Goal: Information Seeking & Learning: Learn about a topic

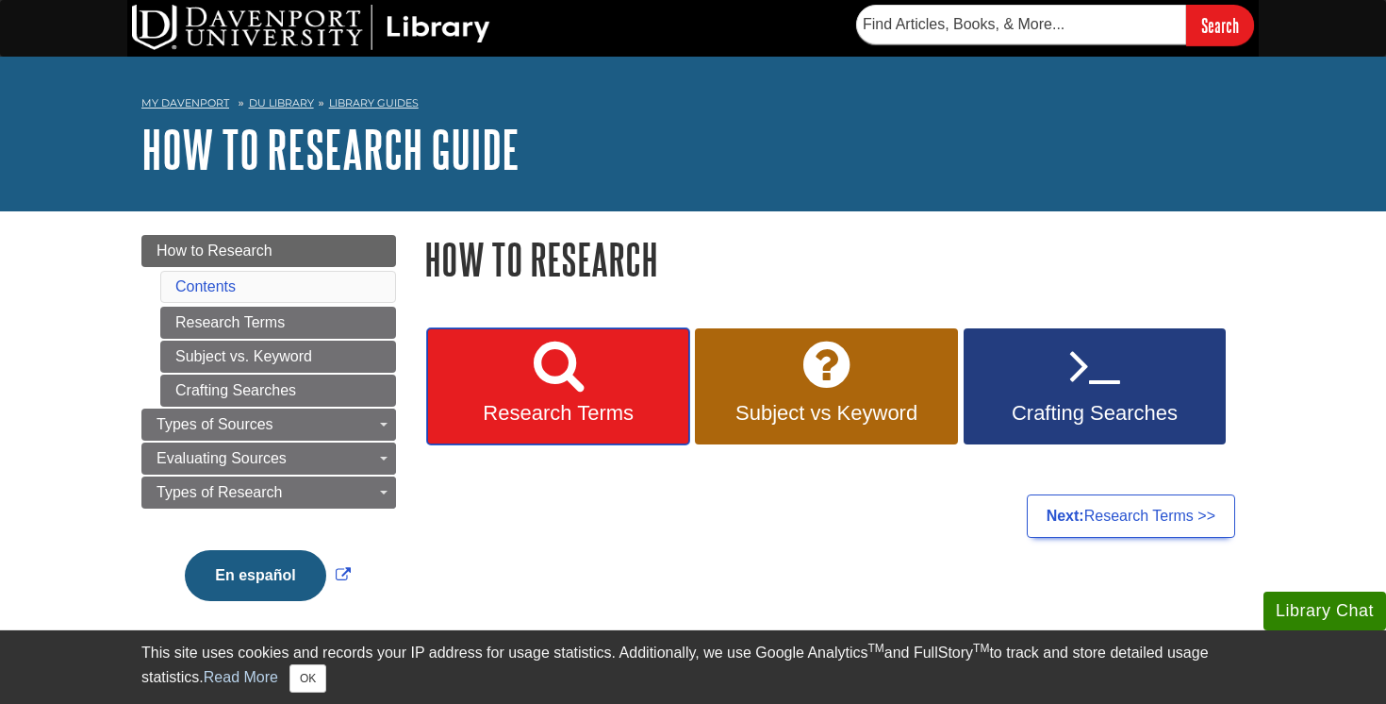
click at [587, 385] on link "Research Terms" at bounding box center [558, 386] width 262 height 117
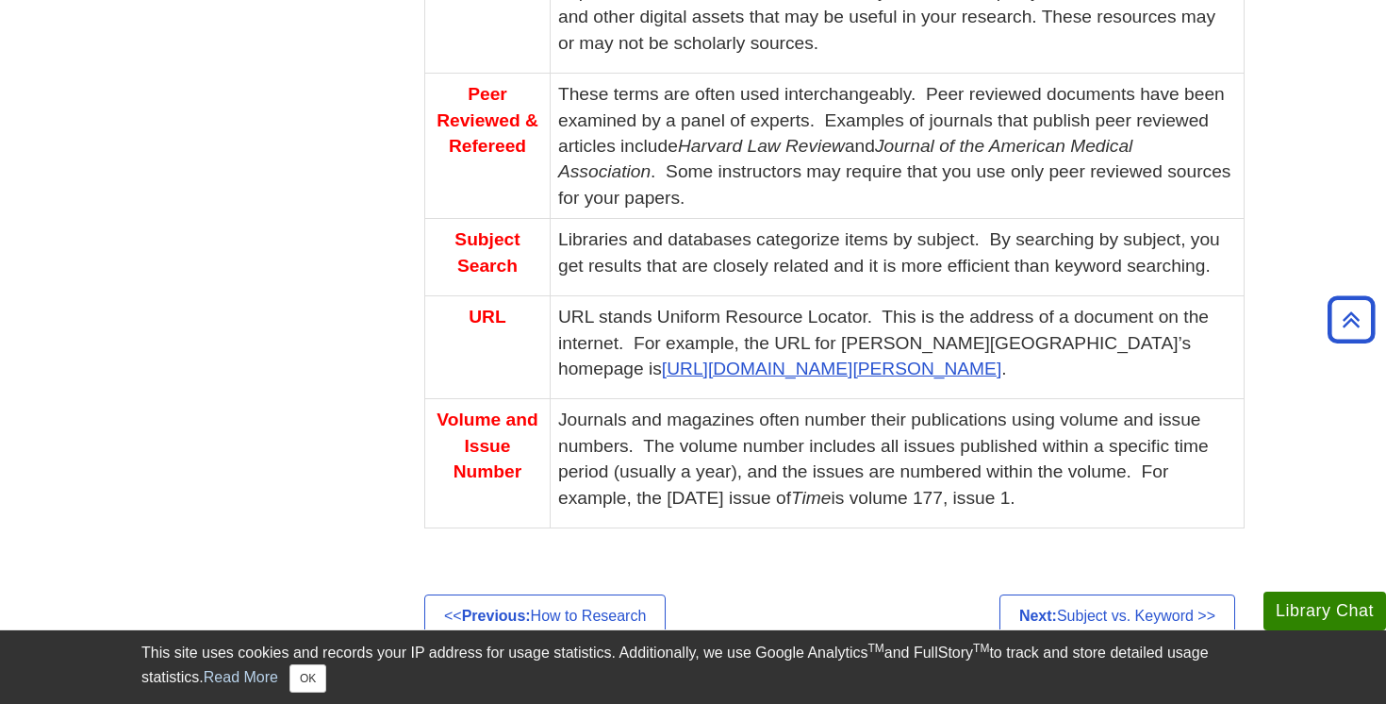
scroll to position [1441, 0]
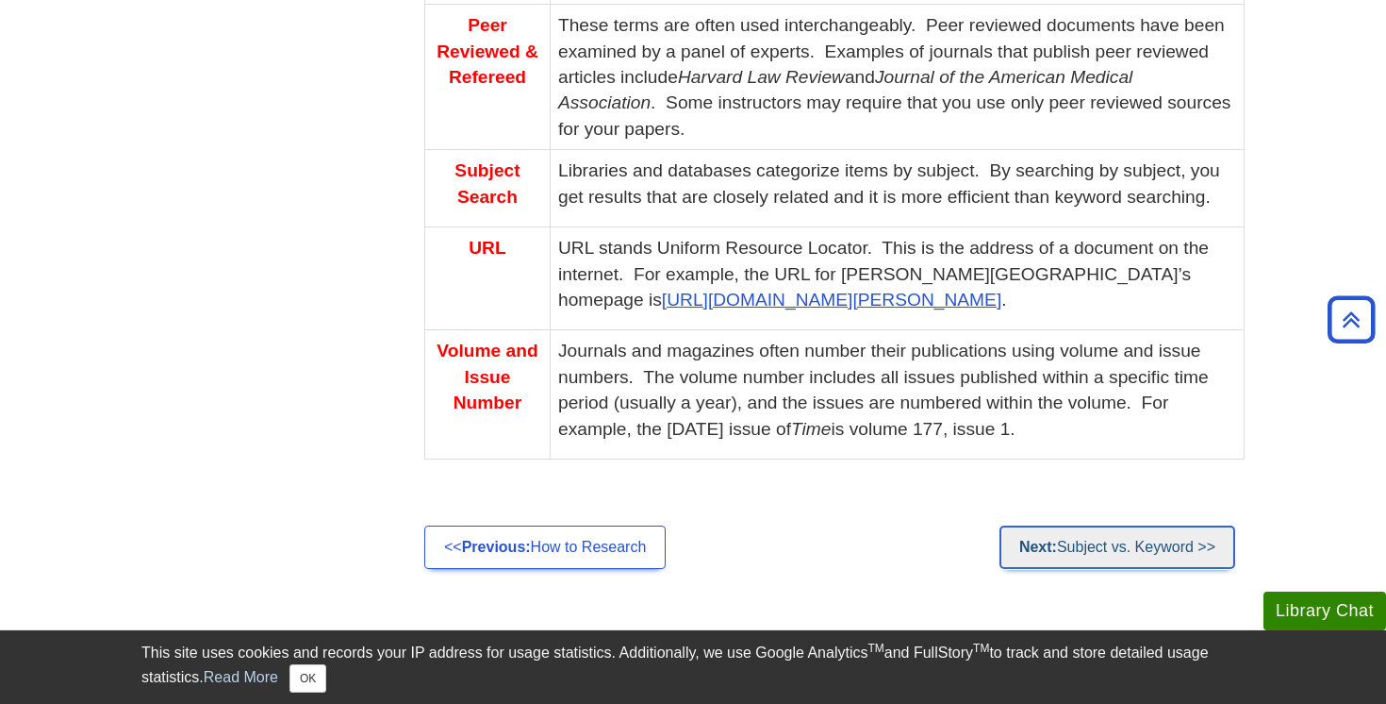
click at [1126, 547] on link "Next: Subject vs. Keyword >>" at bounding box center [1118, 546] width 236 height 43
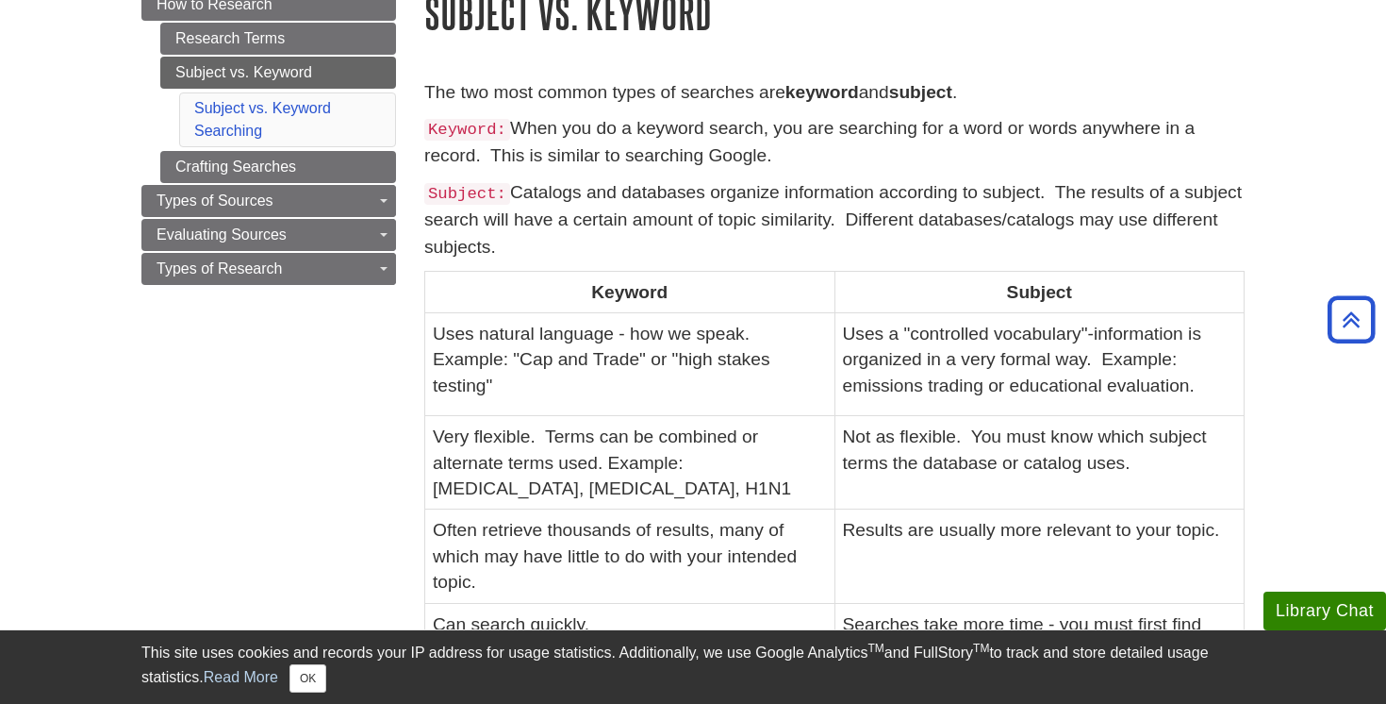
scroll to position [250, 0]
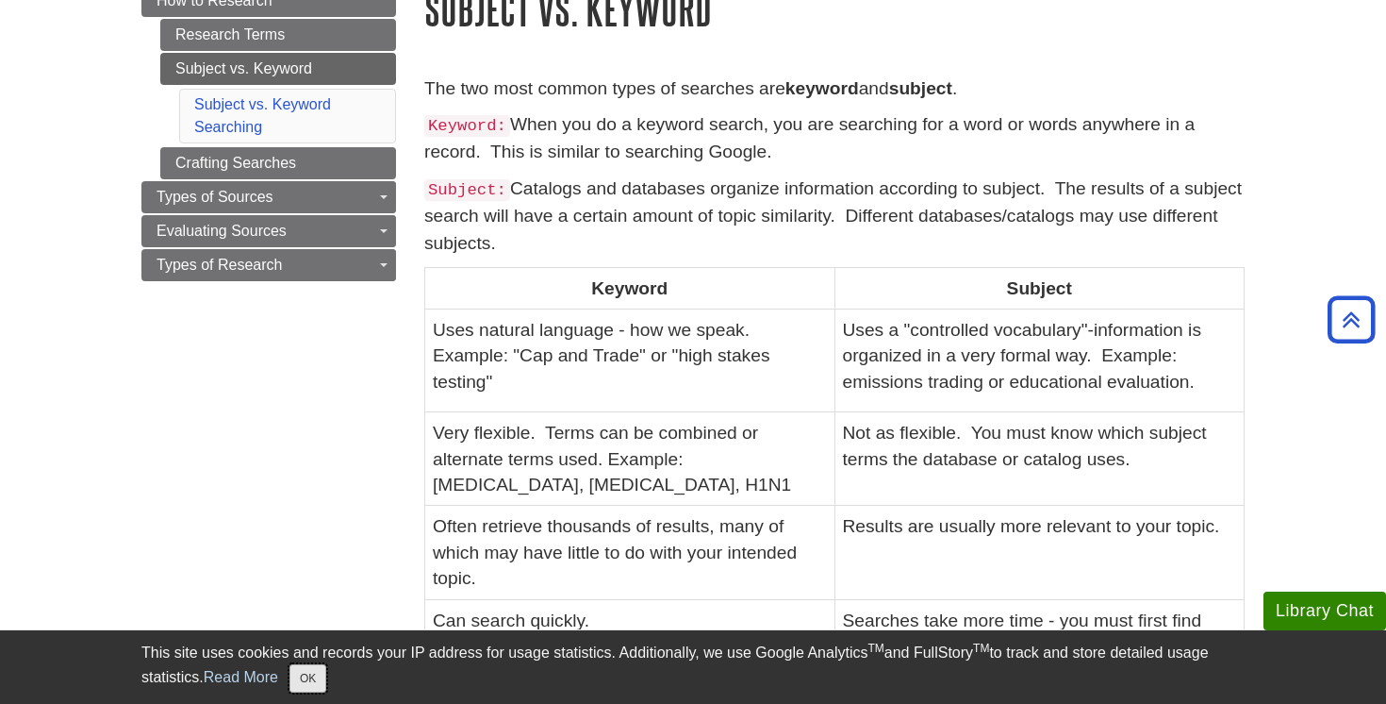
click at [310, 683] on button "OK" at bounding box center [308, 678] width 37 height 28
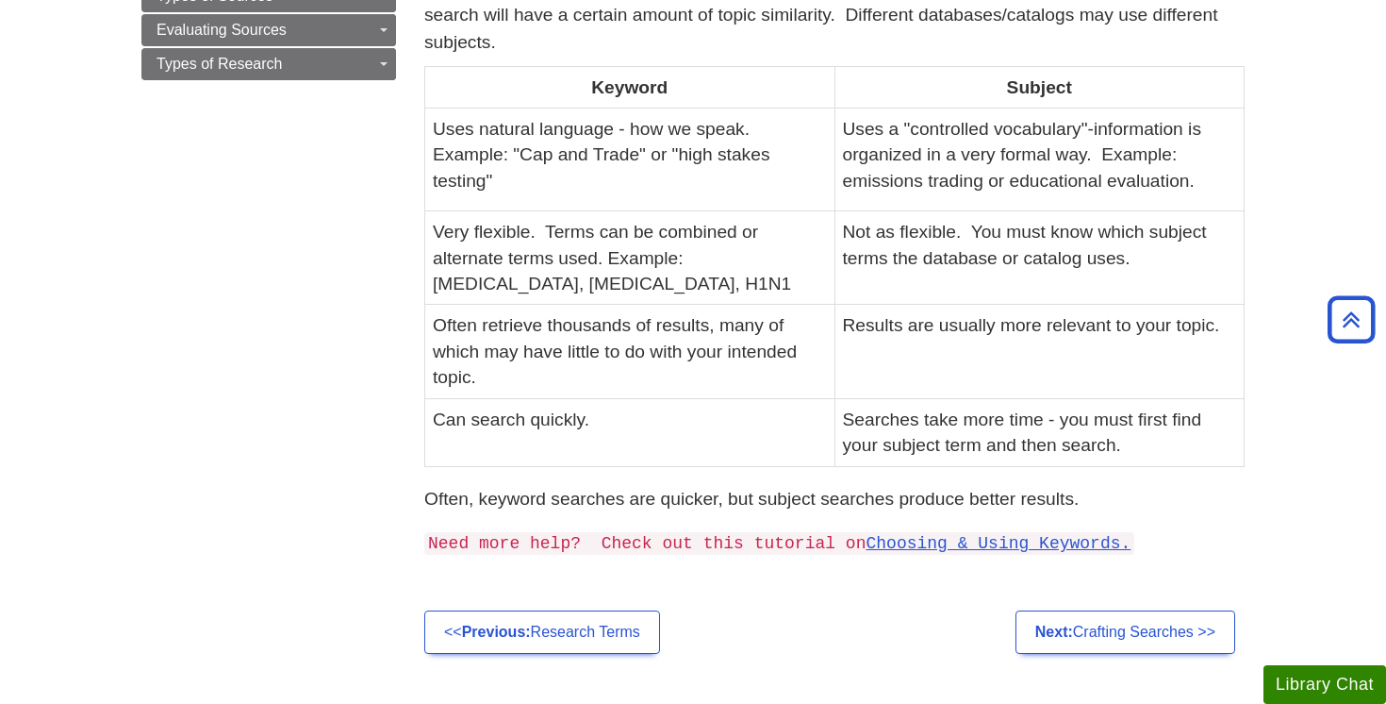
scroll to position [459, 0]
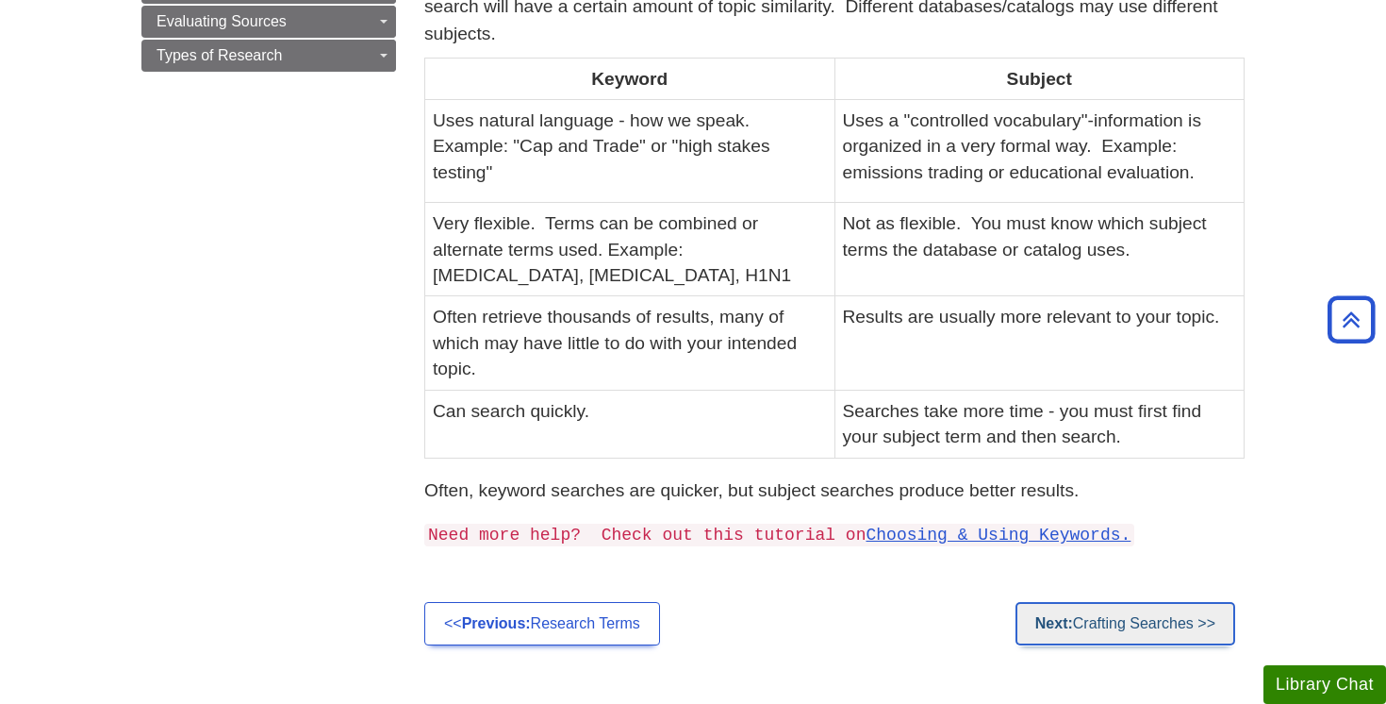
click at [1157, 616] on link "Next: Crafting Searches >>" at bounding box center [1126, 623] width 220 height 43
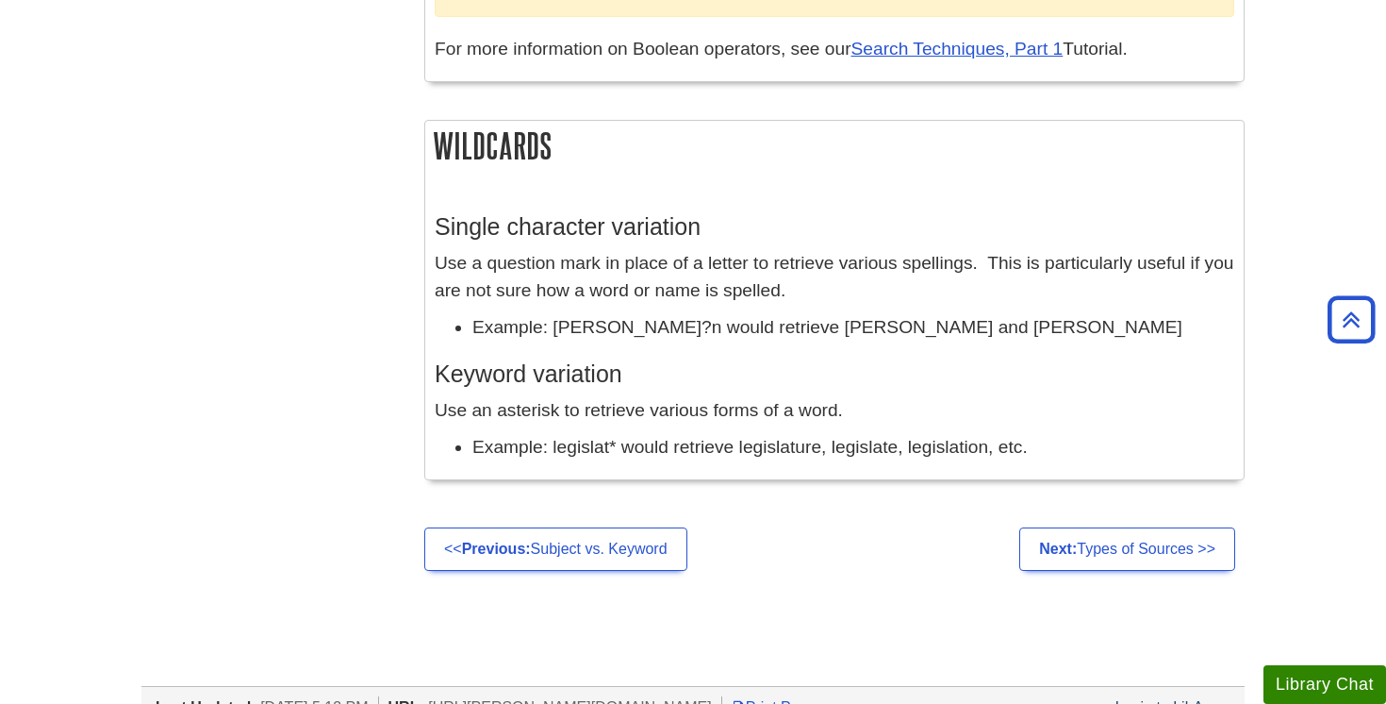
scroll to position [1666, 0]
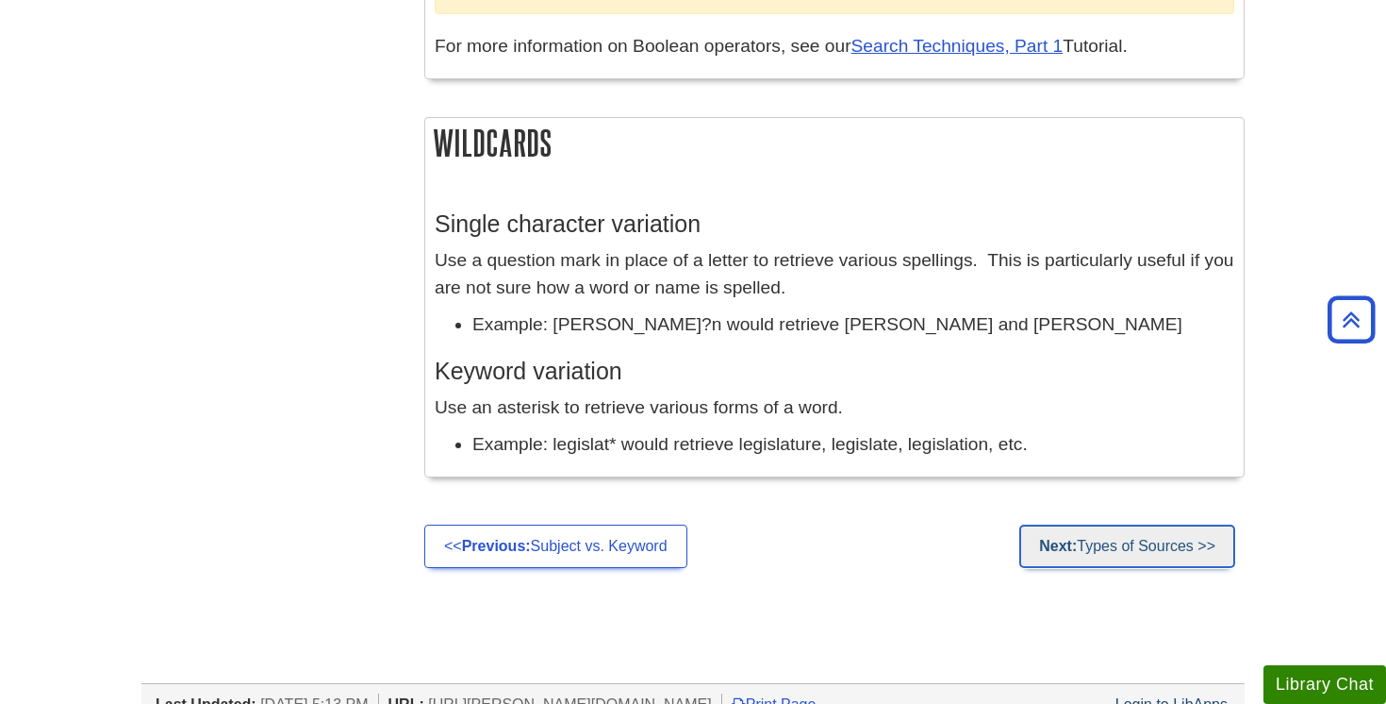
click at [1160, 556] on link "Next: Types of Sources >>" at bounding box center [1127, 545] width 216 height 43
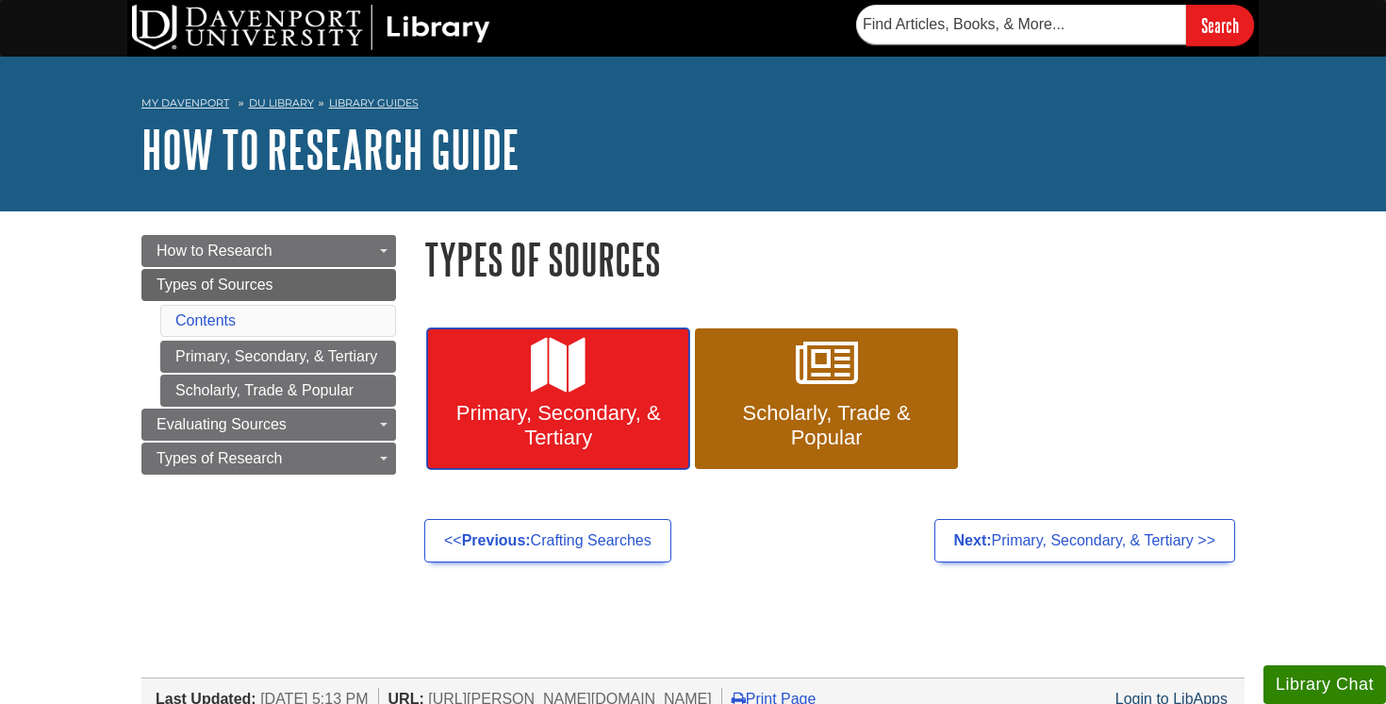
click at [545, 426] on span "Primary, Secondary, & Tertiary" at bounding box center [558, 425] width 234 height 49
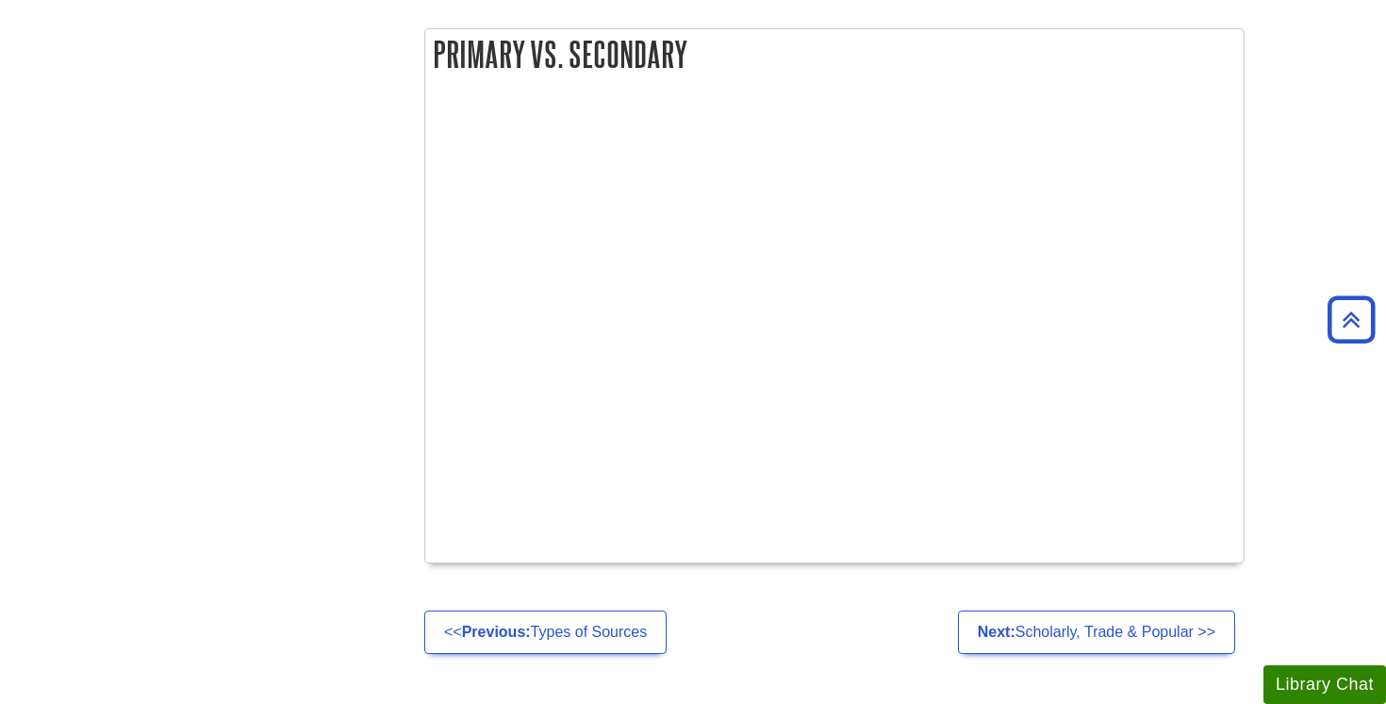
scroll to position [988, 0]
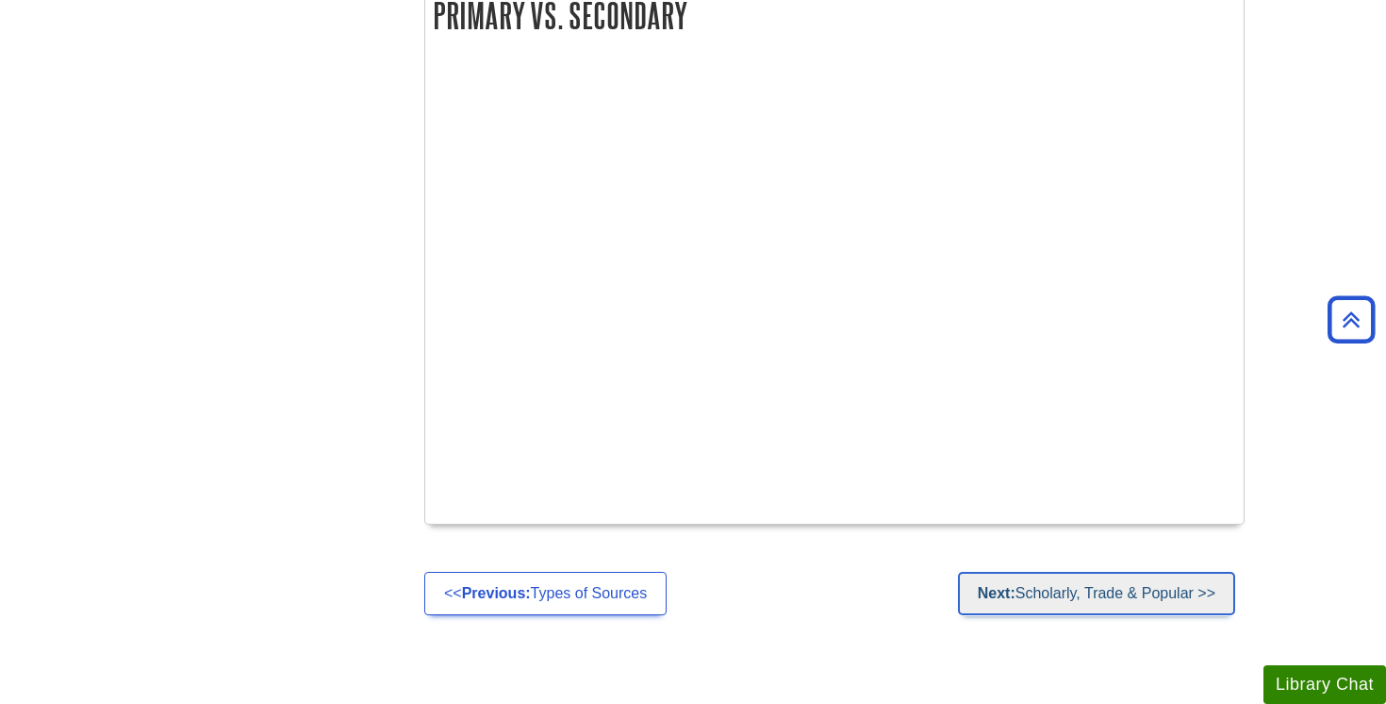
click at [1047, 571] on link "Next: Scholarly, Trade & Popular >>" at bounding box center [1096, 592] width 277 height 43
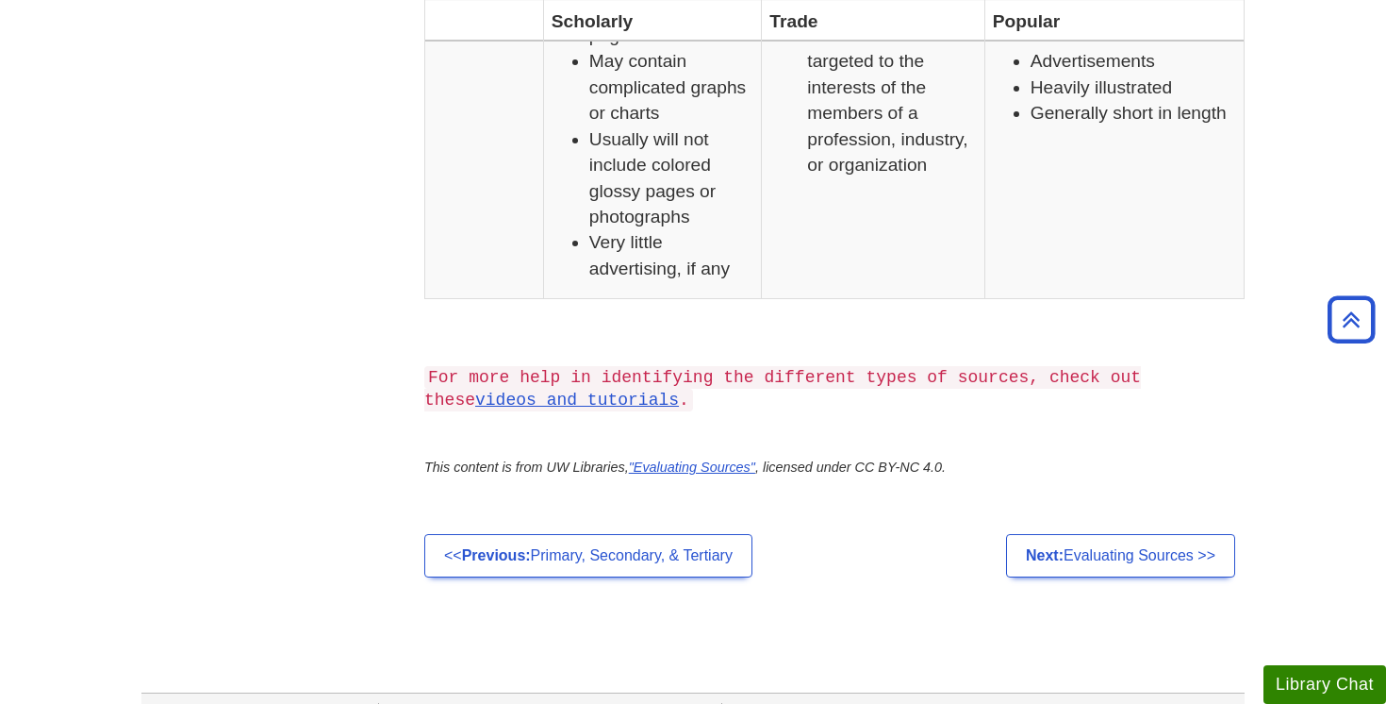
scroll to position [1698, 0]
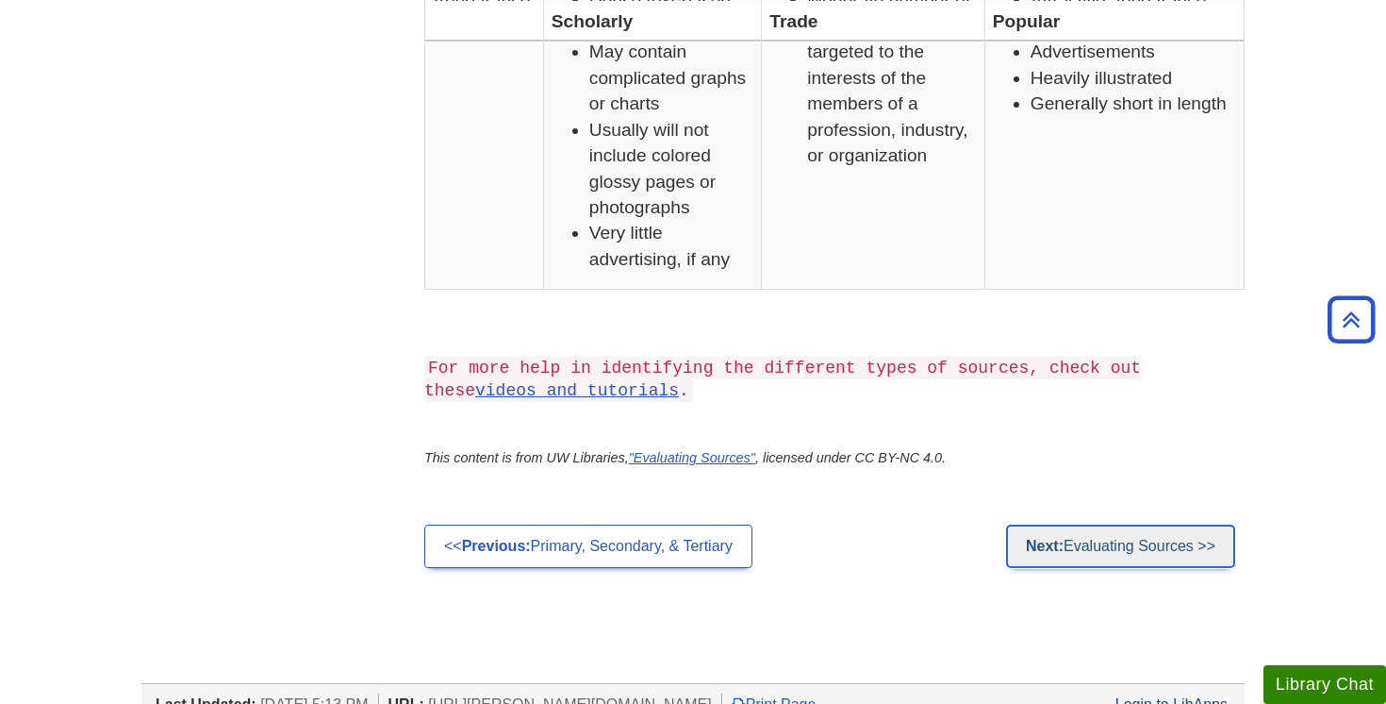
click at [1169, 556] on link "Next: Evaluating Sources >>" at bounding box center [1120, 545] width 229 height 43
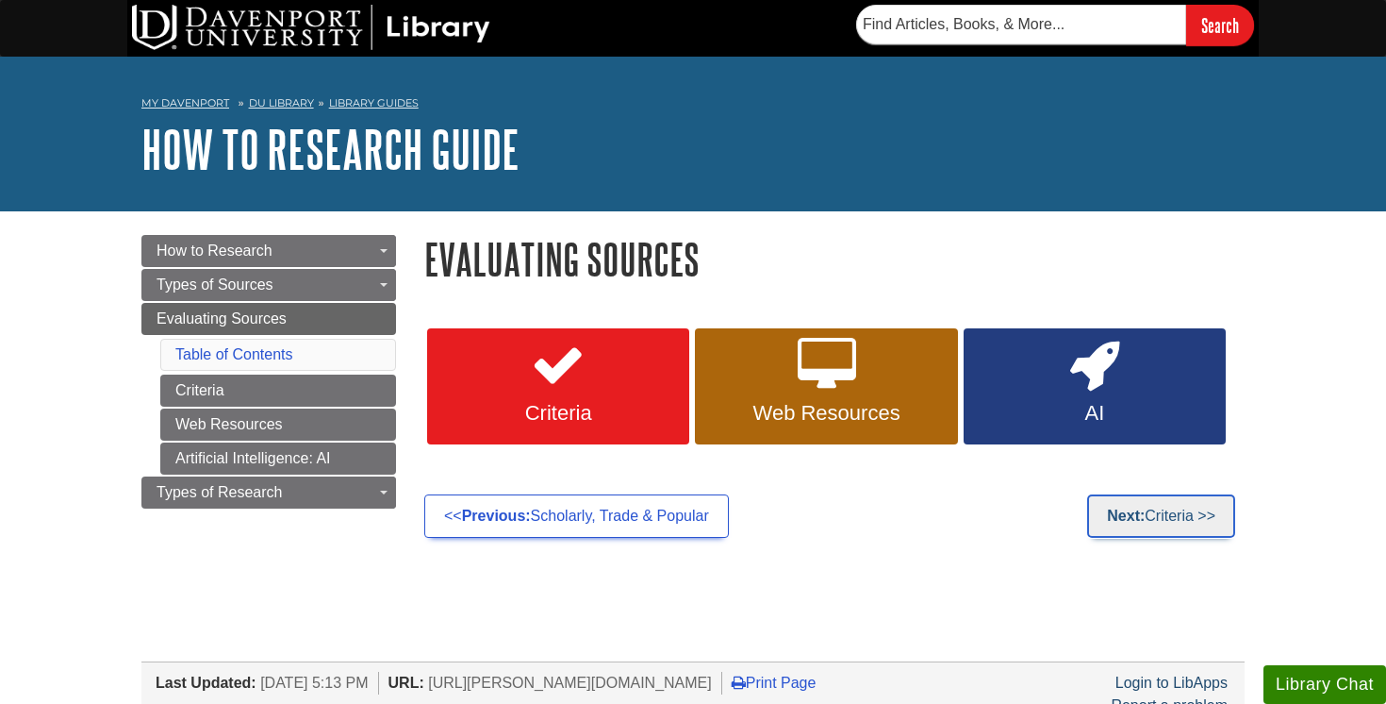
click at [1132, 516] on strong "Next:" at bounding box center [1126, 515] width 38 height 16
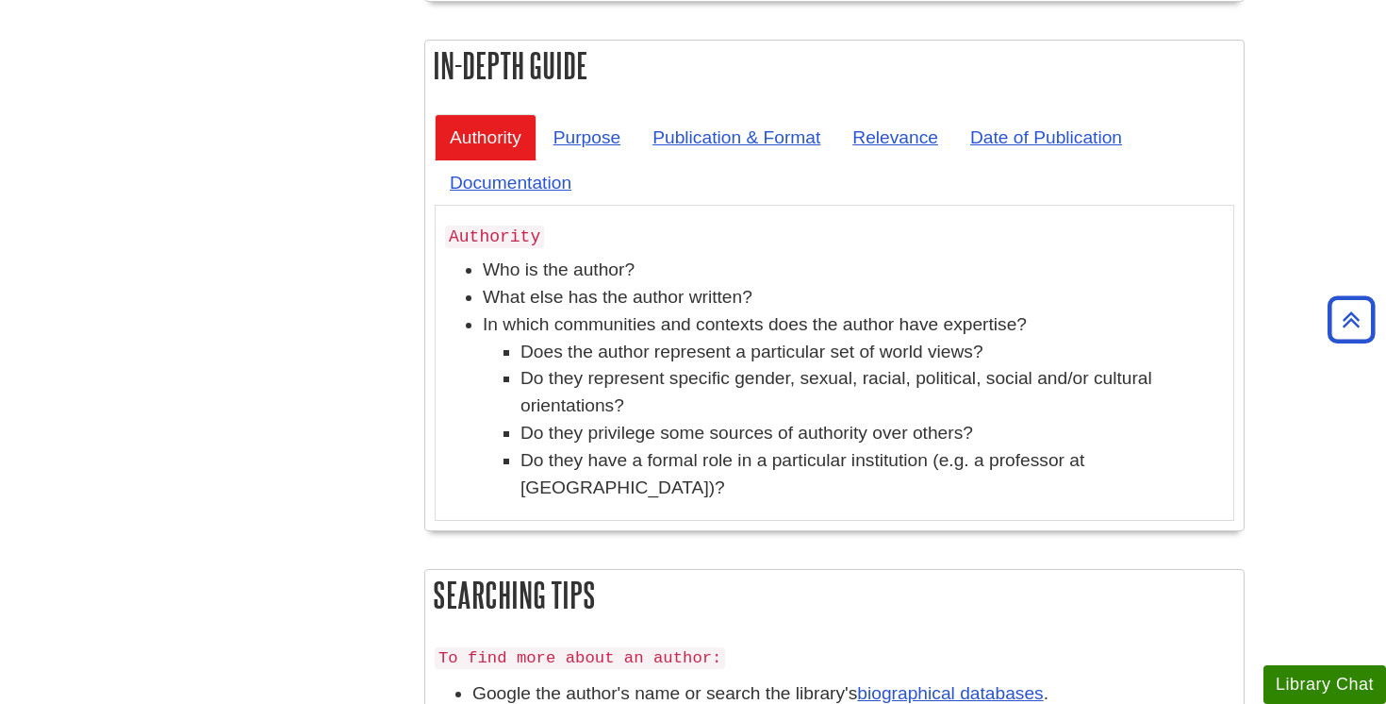
scroll to position [685, 0]
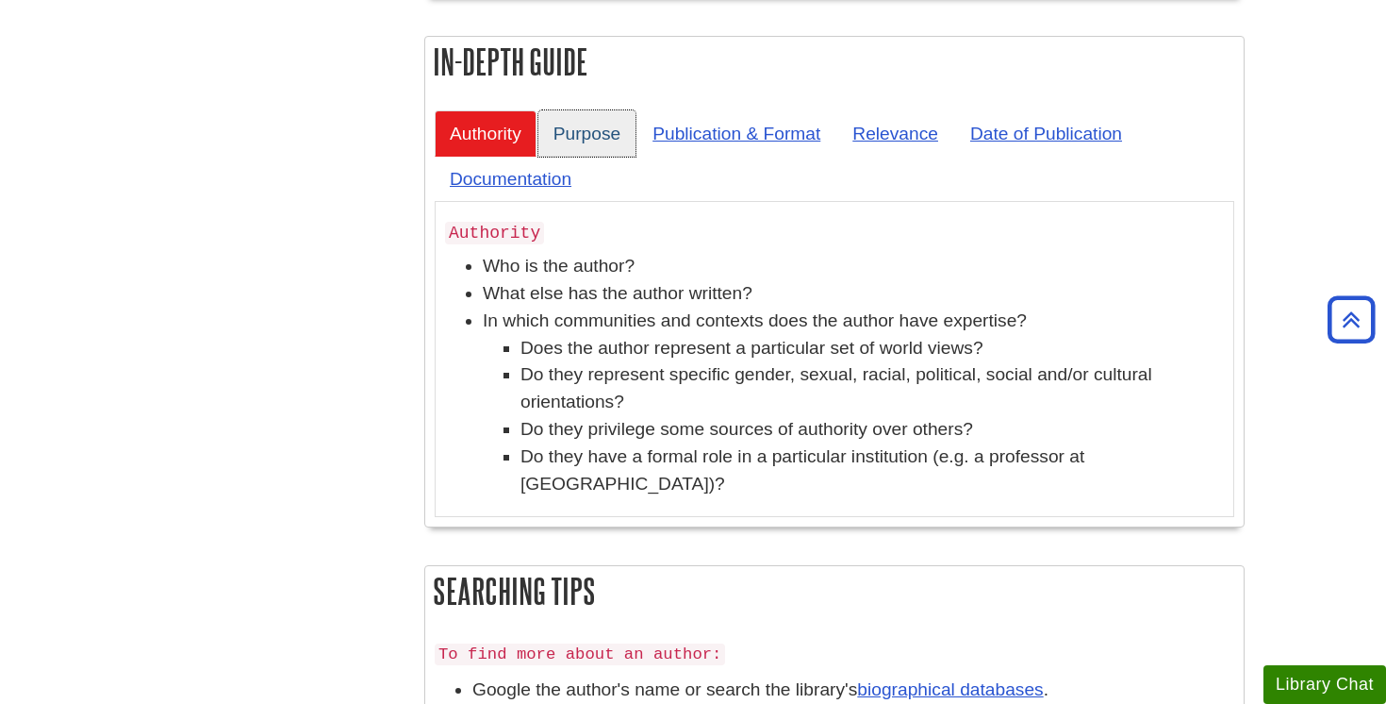
click at [585, 146] on link "Purpose" at bounding box center [586, 133] width 97 height 46
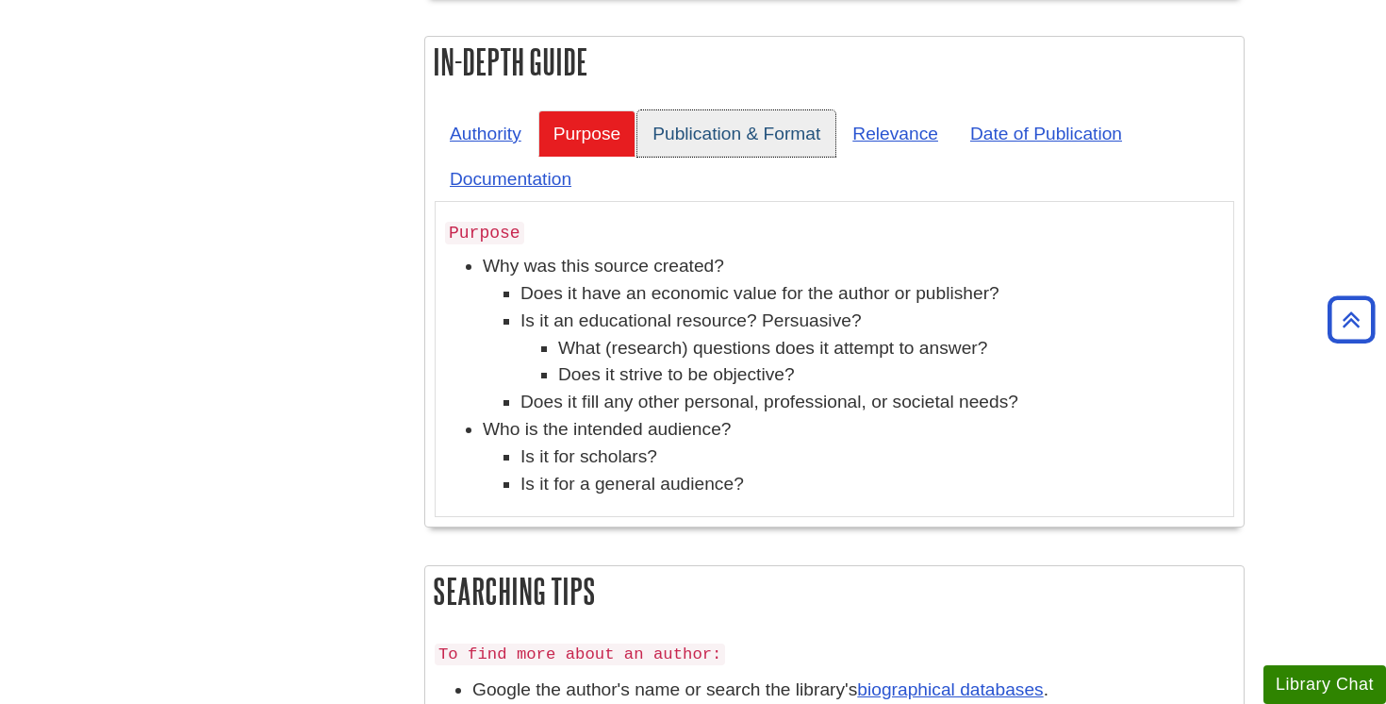
click at [695, 134] on link "Publication & Format" at bounding box center [737, 133] width 198 height 46
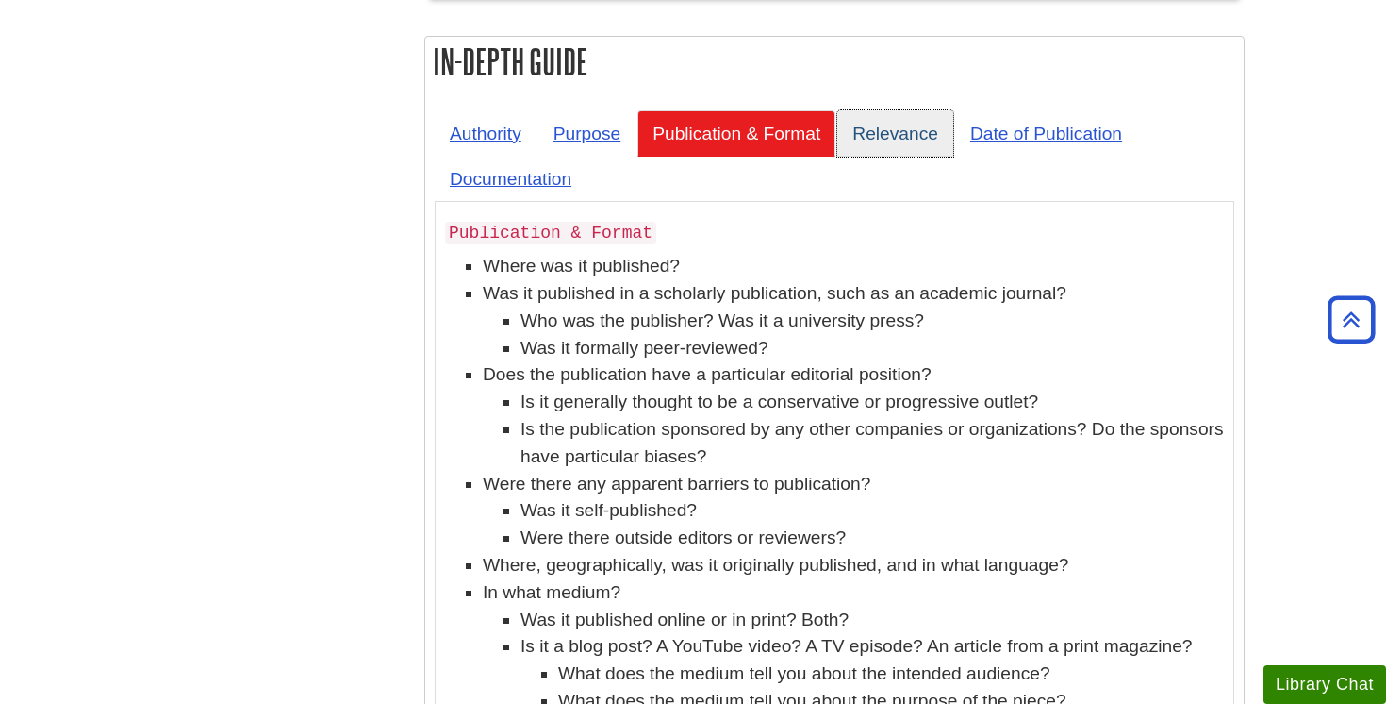
click at [940, 138] on link "Relevance" at bounding box center [895, 133] width 116 height 46
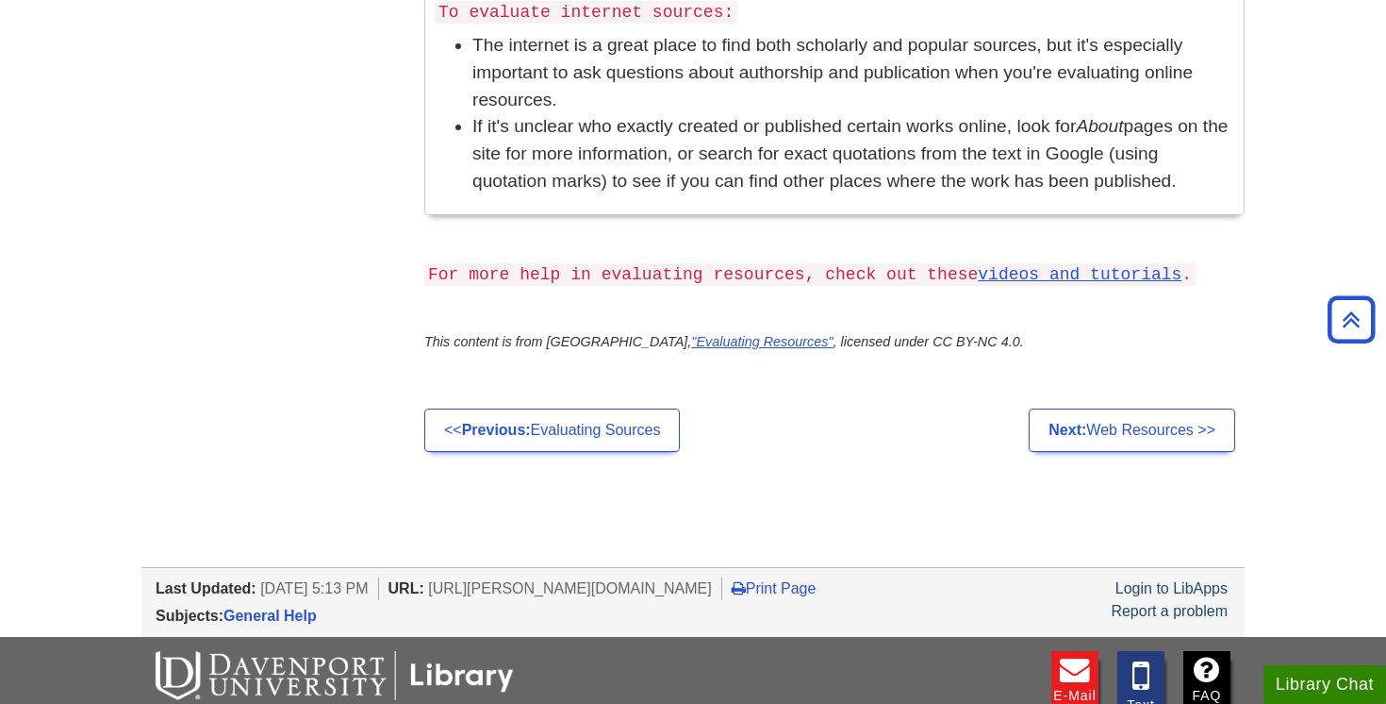
scroll to position [1554, 0]
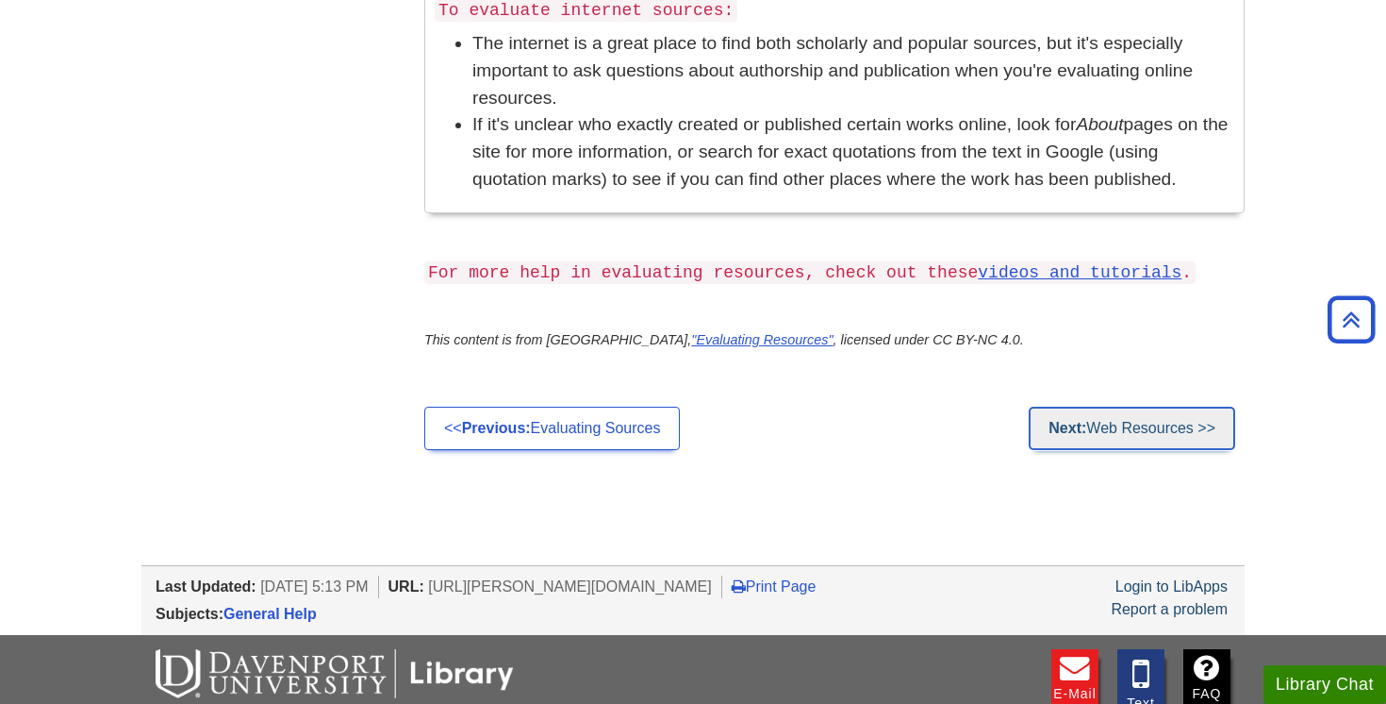
click at [1101, 433] on link "Next: Web Resources >>" at bounding box center [1132, 427] width 207 height 43
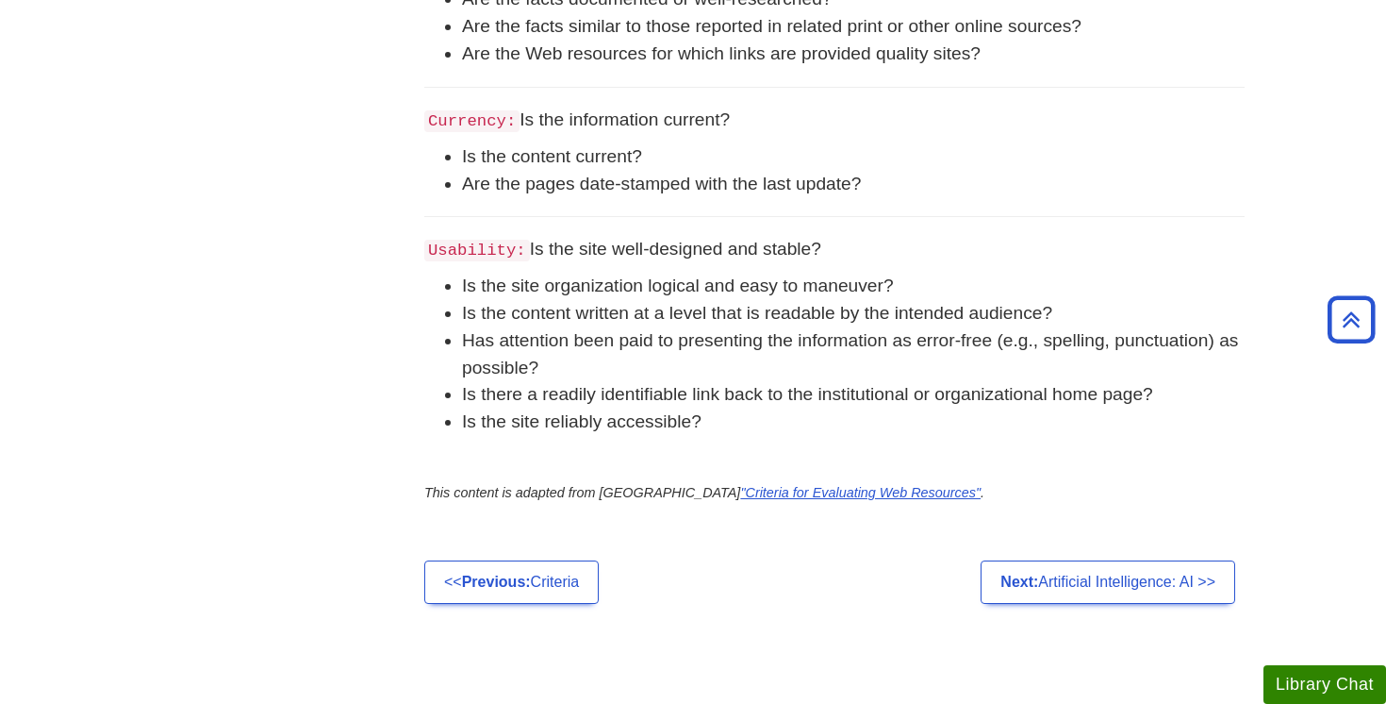
scroll to position [1060, 0]
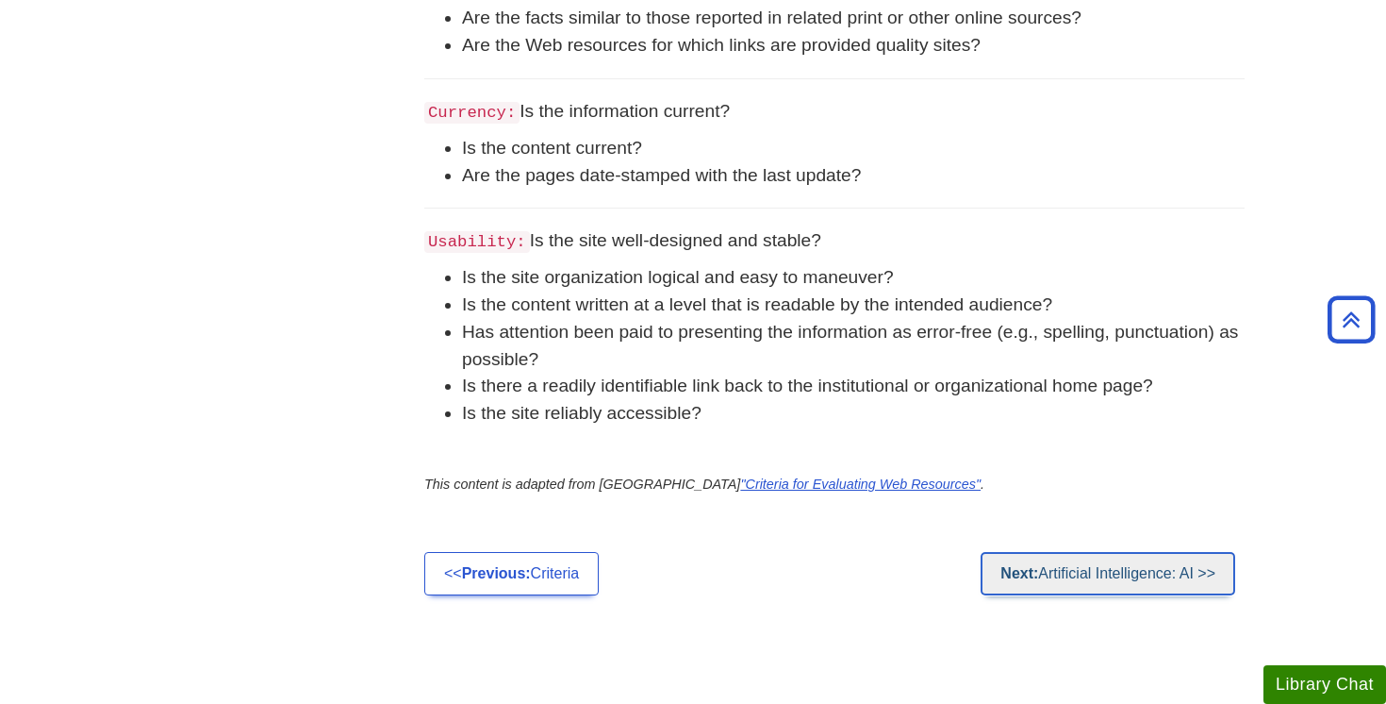
click at [1149, 595] on link "Next: Artificial Intelligence: AI >>" at bounding box center [1108, 573] width 255 height 43
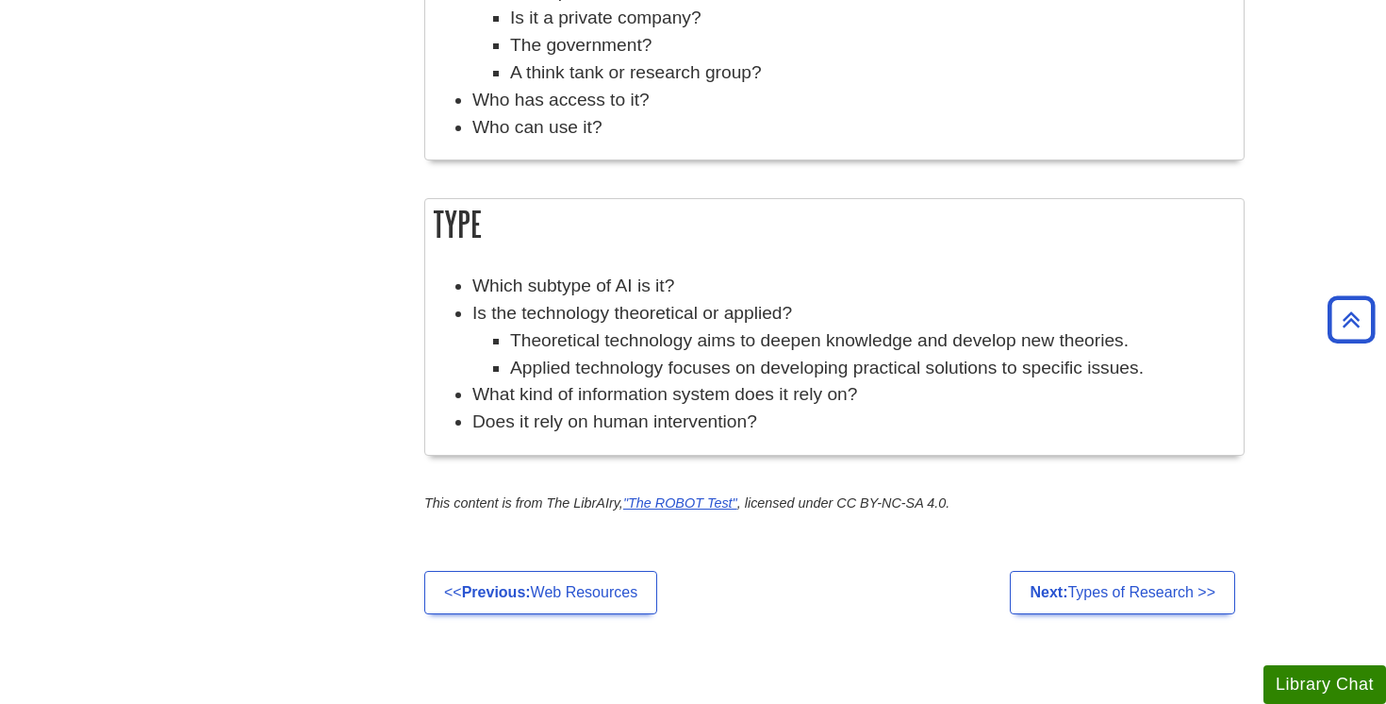
scroll to position [1655, 0]
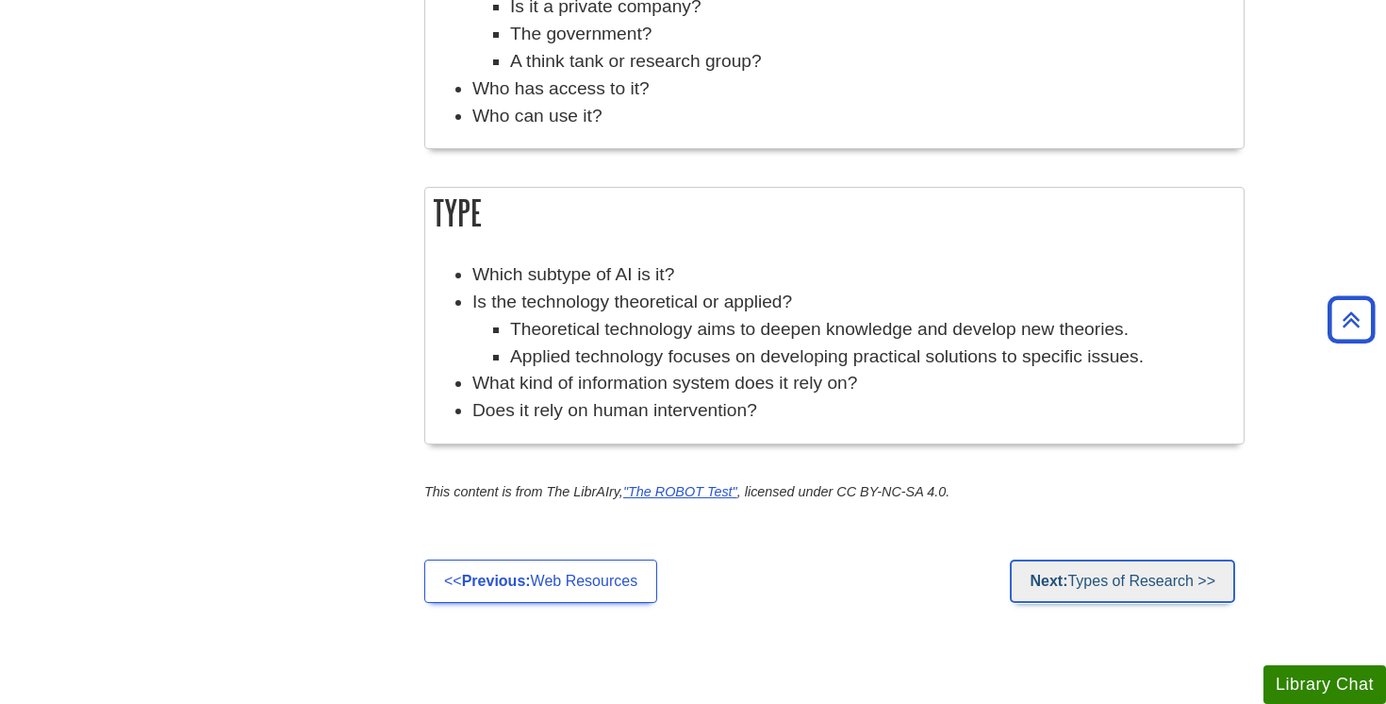
click at [1169, 594] on link "Next: Types of Research >>" at bounding box center [1122, 580] width 225 height 43
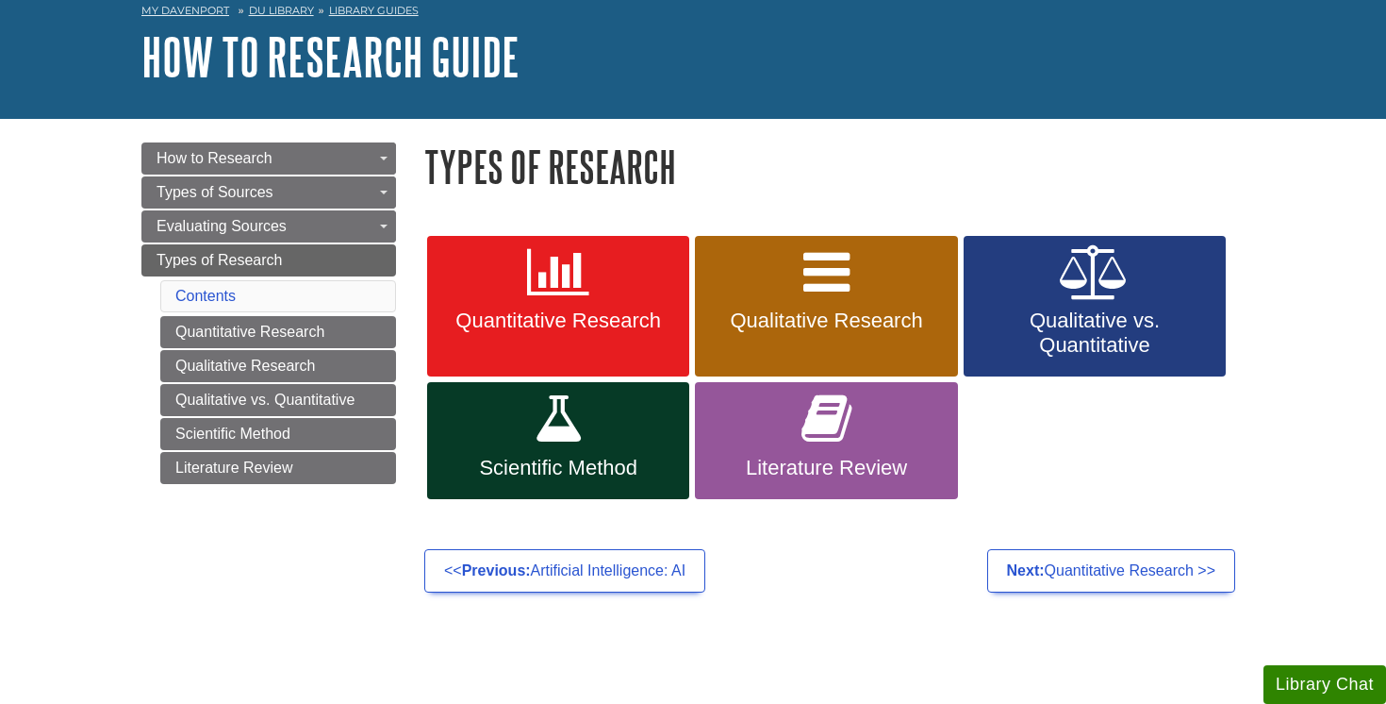
scroll to position [93, 0]
